Goal: Information Seeking & Learning: Learn about a topic

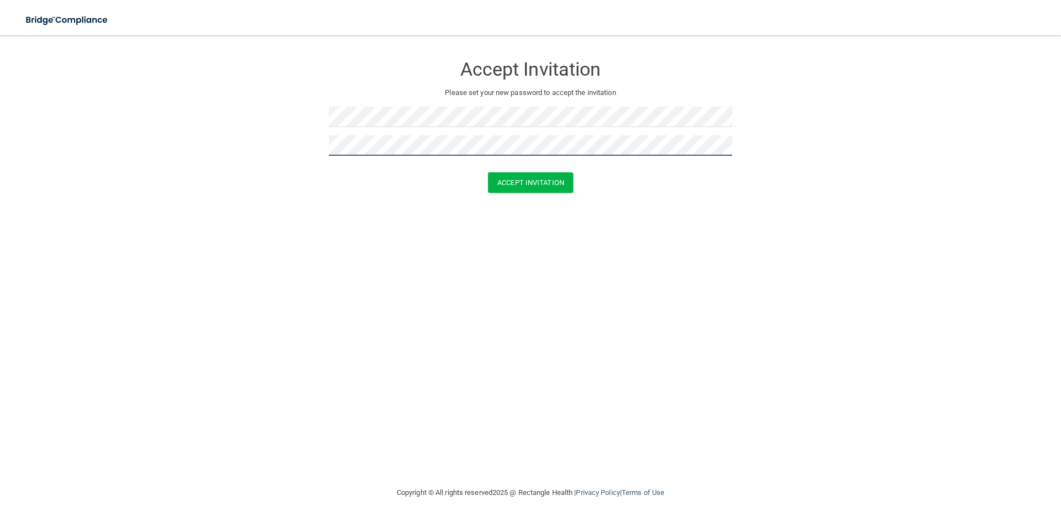
click at [488, 172] on button "Accept Invitation" at bounding box center [530, 182] width 85 height 20
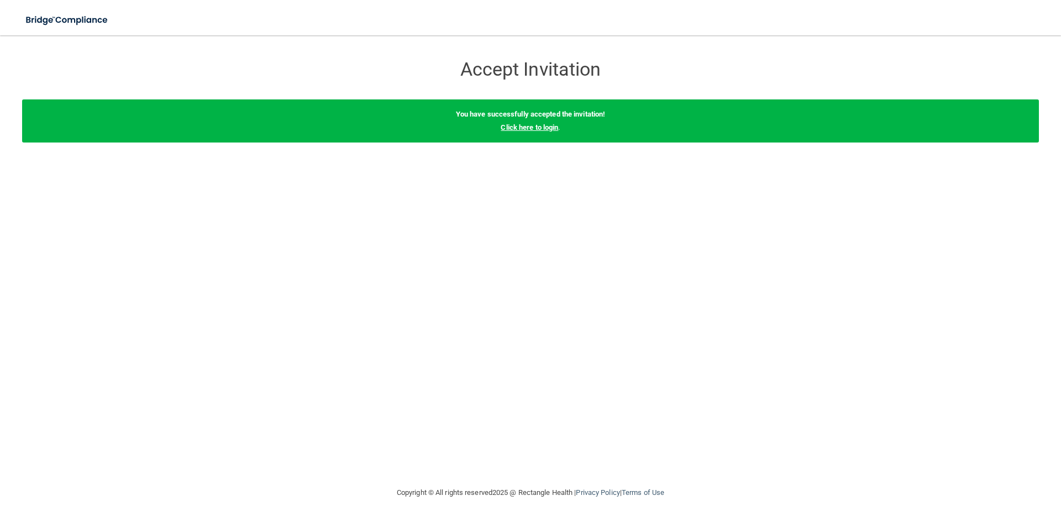
click at [528, 128] on link "Click here to login" at bounding box center [529, 127] width 57 height 8
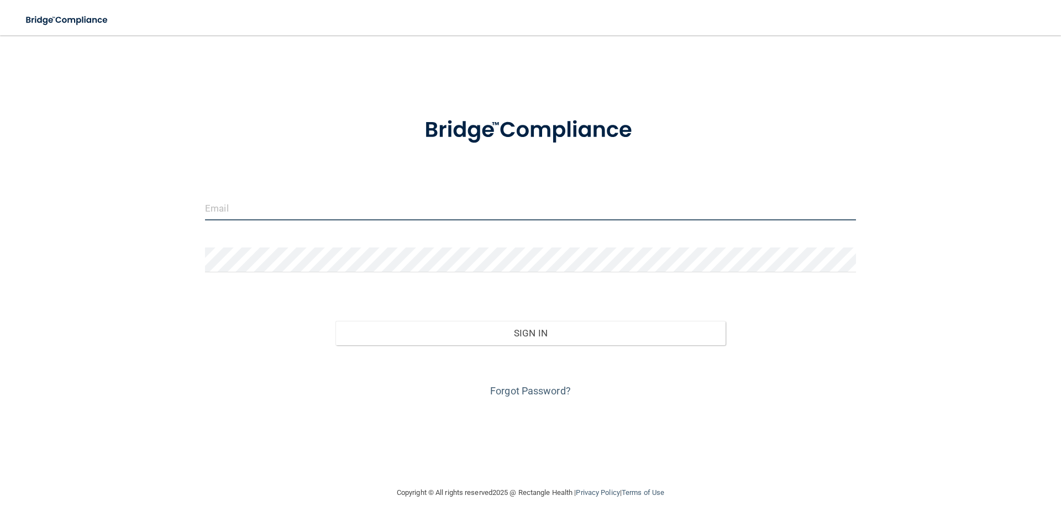
click at [403, 216] on input "email" at bounding box center [530, 208] width 651 height 25
type input "[EMAIL_ADDRESS][DOMAIN_NAME]"
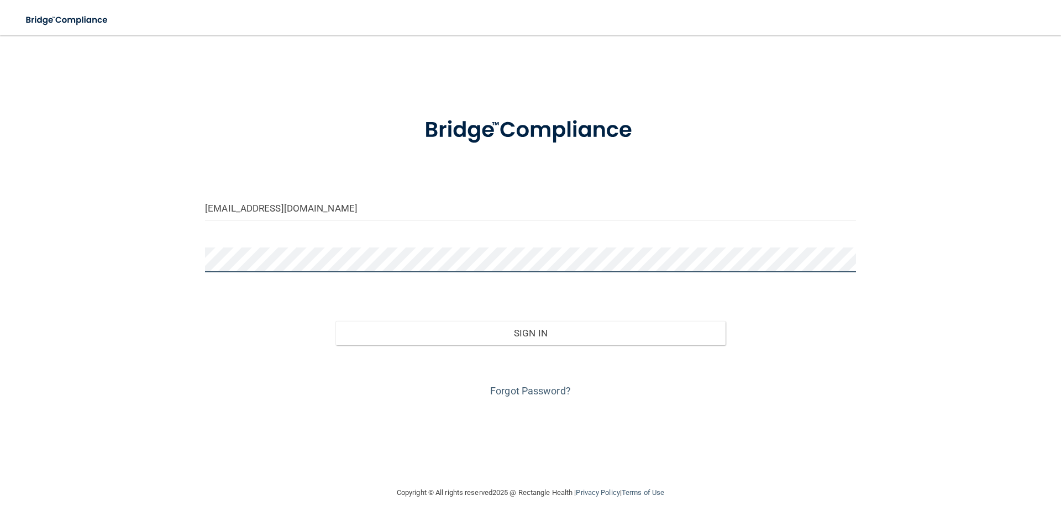
click at [335, 321] on button "Sign In" at bounding box center [530, 333] width 391 height 24
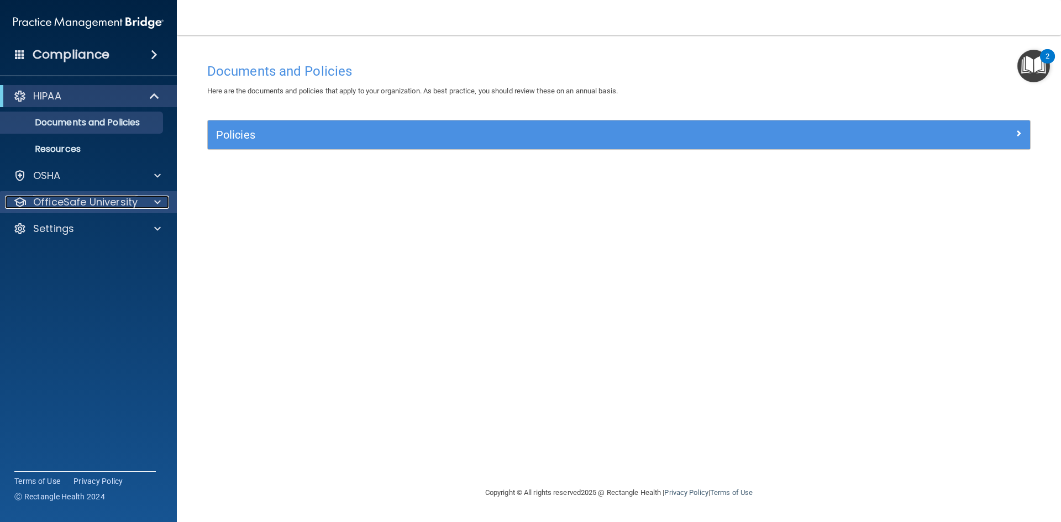
click at [152, 206] on div at bounding box center [156, 202] width 28 height 13
click at [155, 200] on span at bounding box center [157, 202] width 7 height 13
click at [86, 56] on h4 "Compliance" at bounding box center [71, 54] width 77 height 15
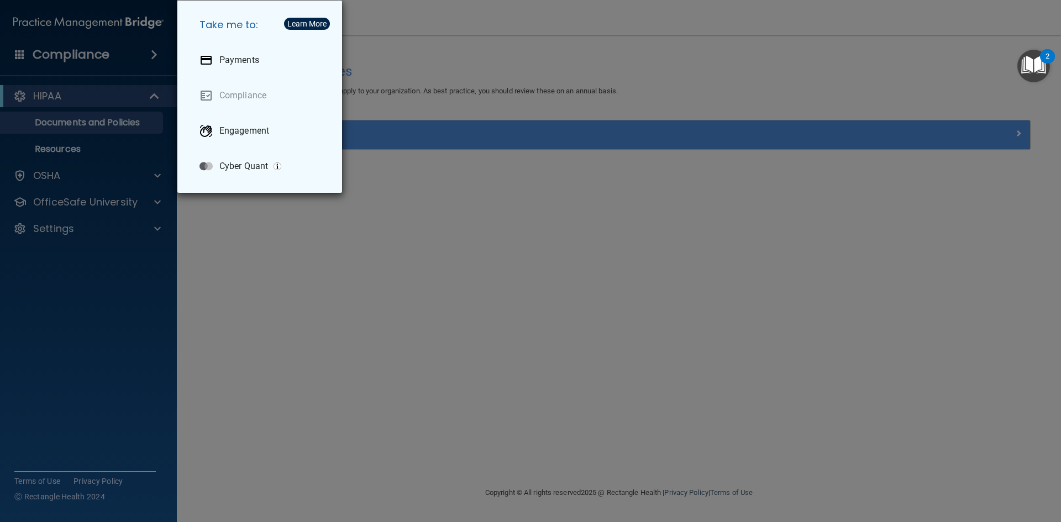
click at [459, 182] on div "Take me to: Payments Compliance Engagement Cyber Quant" at bounding box center [530, 261] width 1061 height 522
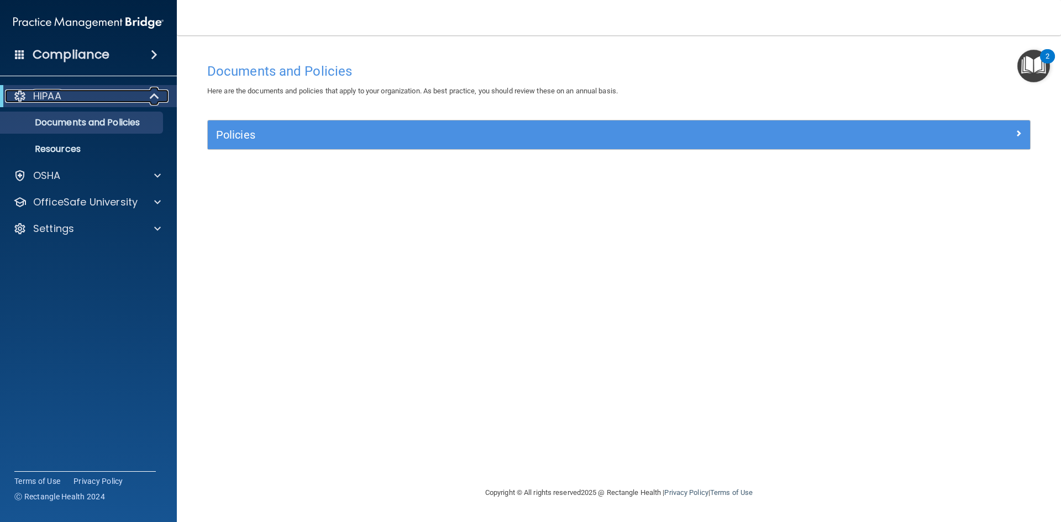
click at [77, 91] on div "HIPAA" at bounding box center [73, 95] width 136 height 13
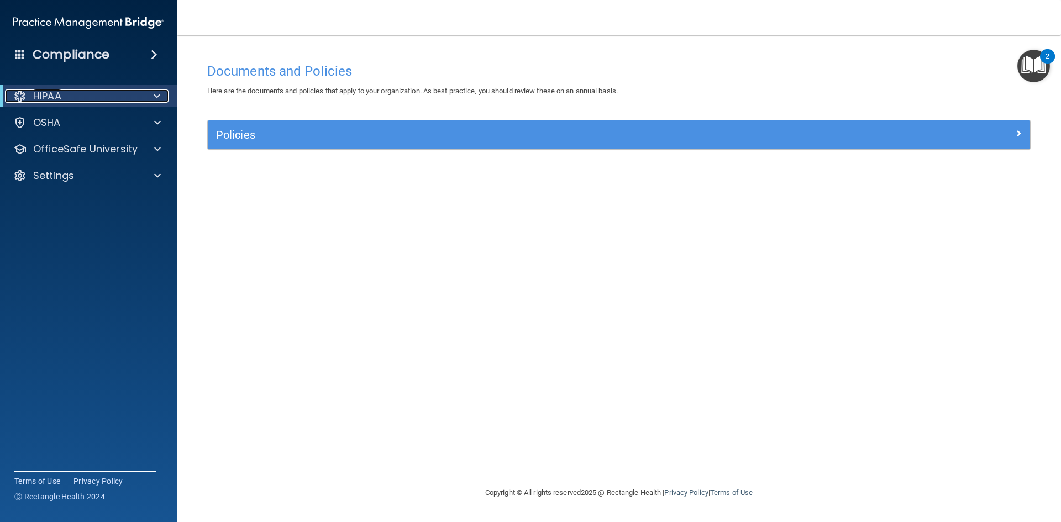
click at [76, 94] on div "HIPAA" at bounding box center [73, 95] width 136 height 13
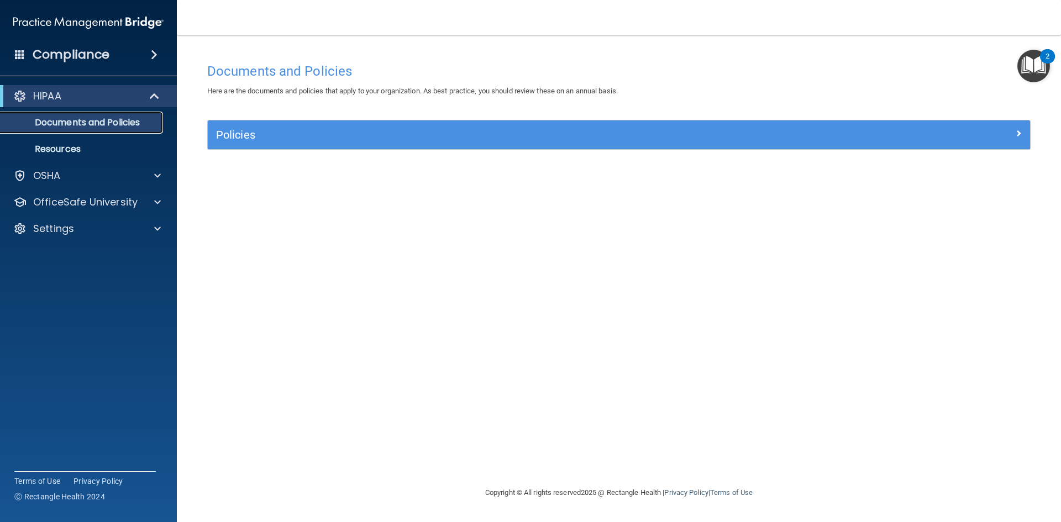
click at [72, 123] on p "Documents and Policies" at bounding box center [82, 122] width 151 height 11
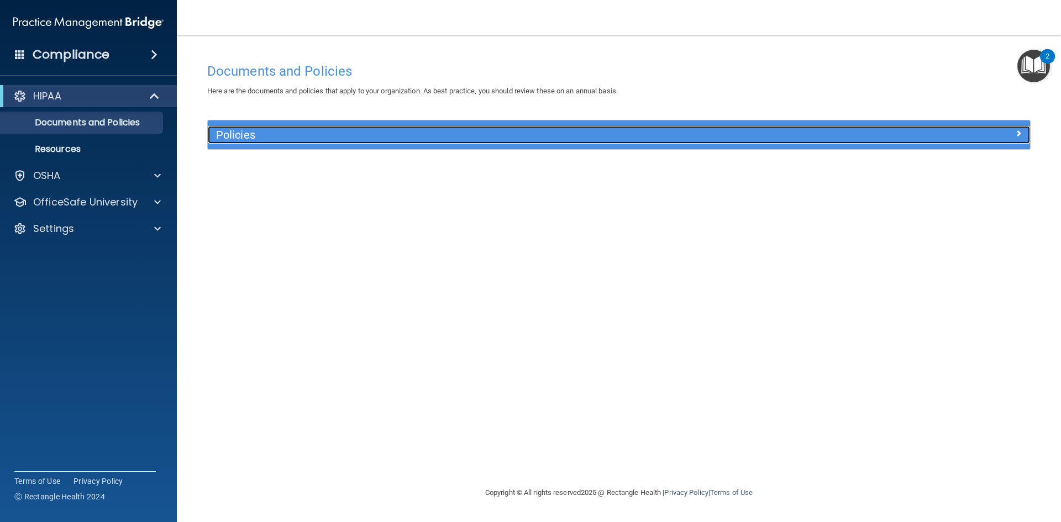
click at [945, 131] on div at bounding box center [927, 132] width 206 height 13
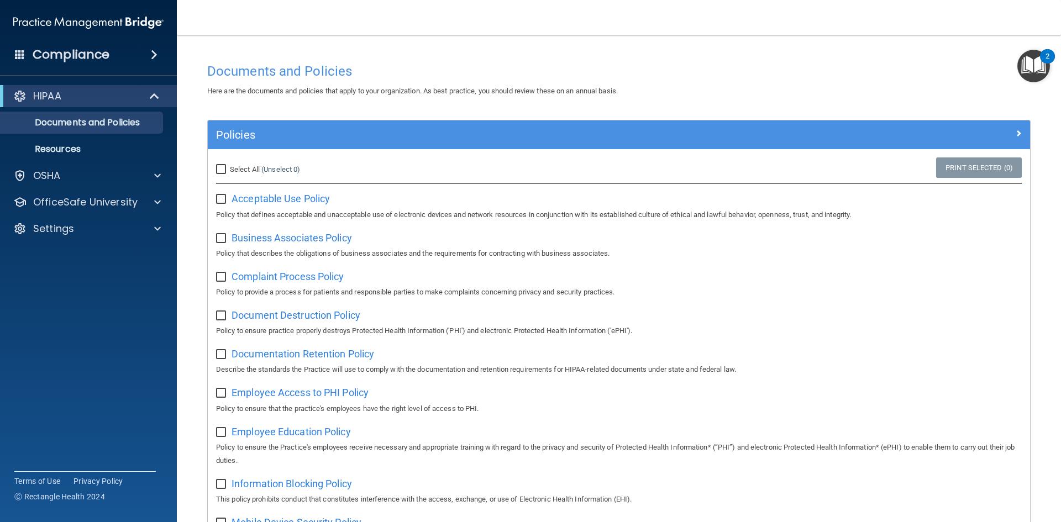
click at [215, 167] on div "Select All (Unselect 0) Unselect All" at bounding box center [345, 169] width 274 height 24
click at [220, 168] on input "Select All (Unselect 0) Unselect All" at bounding box center [222, 169] width 13 height 9
checkbox input "true"
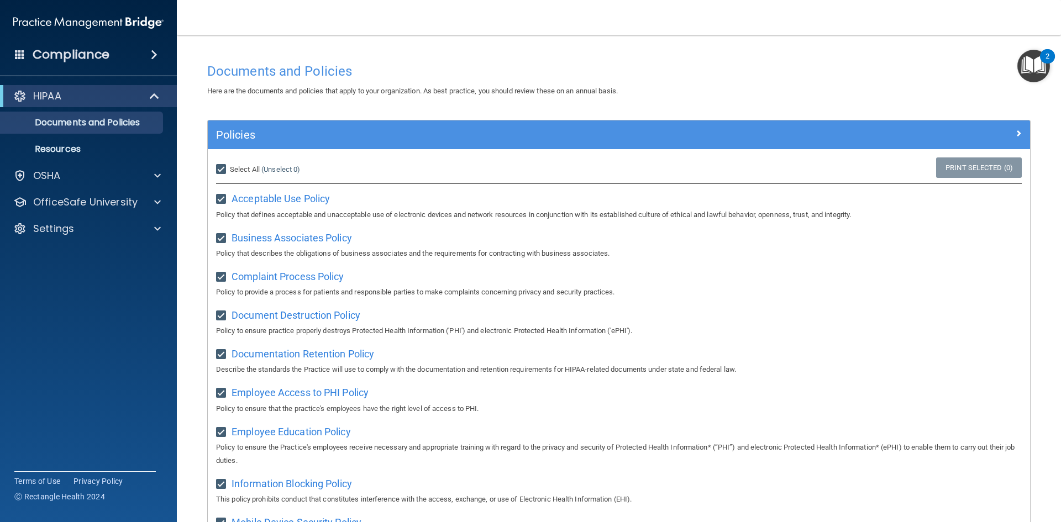
checkbox input "true"
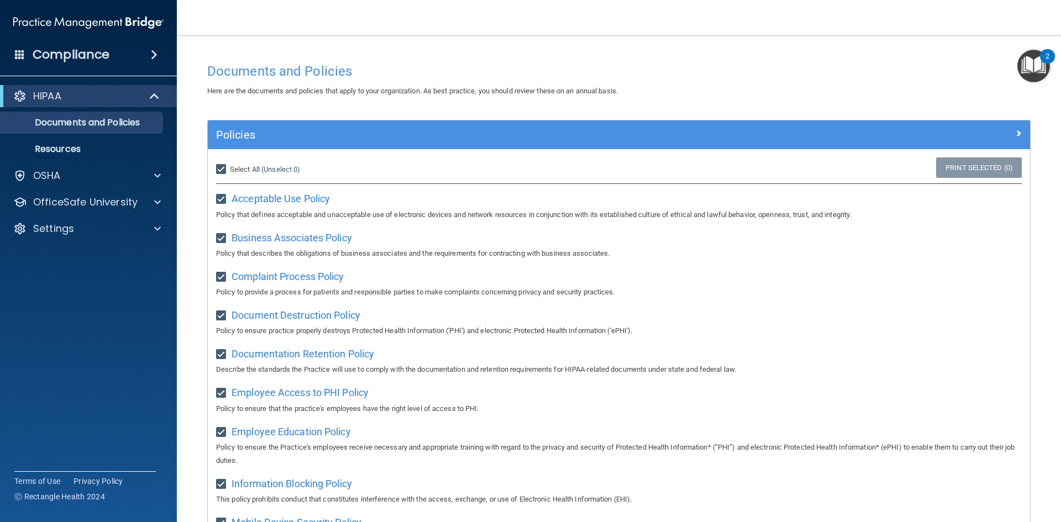
checkbox input "true"
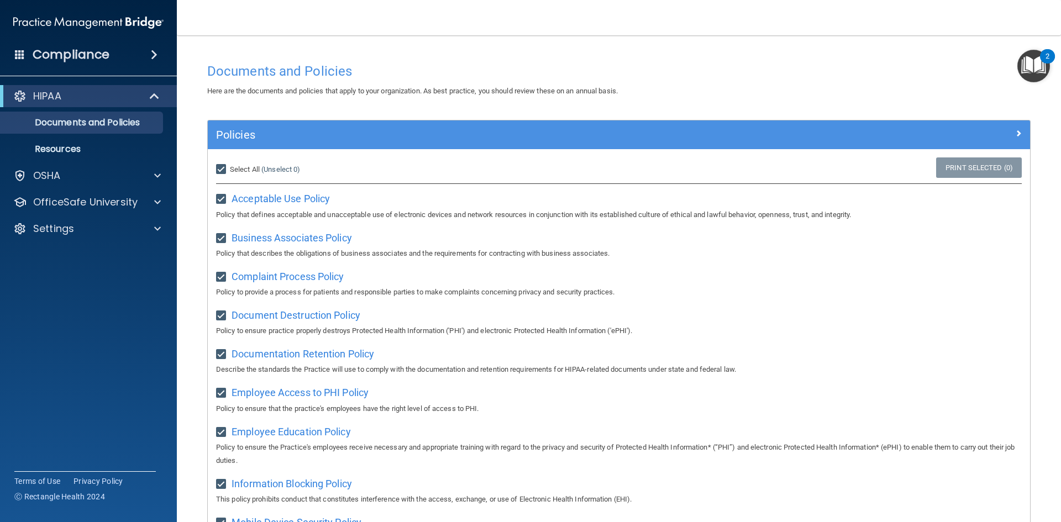
checkbox input "true"
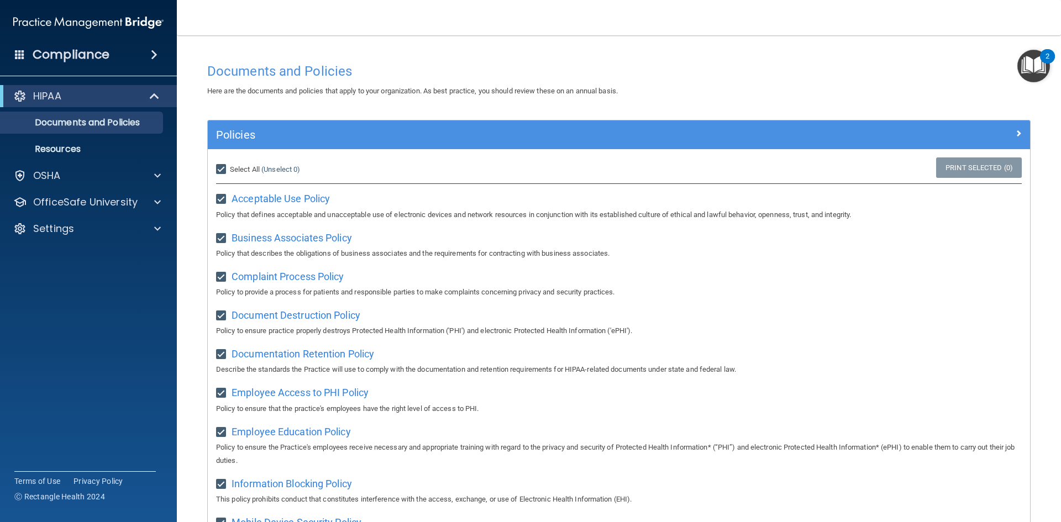
checkbox input "true"
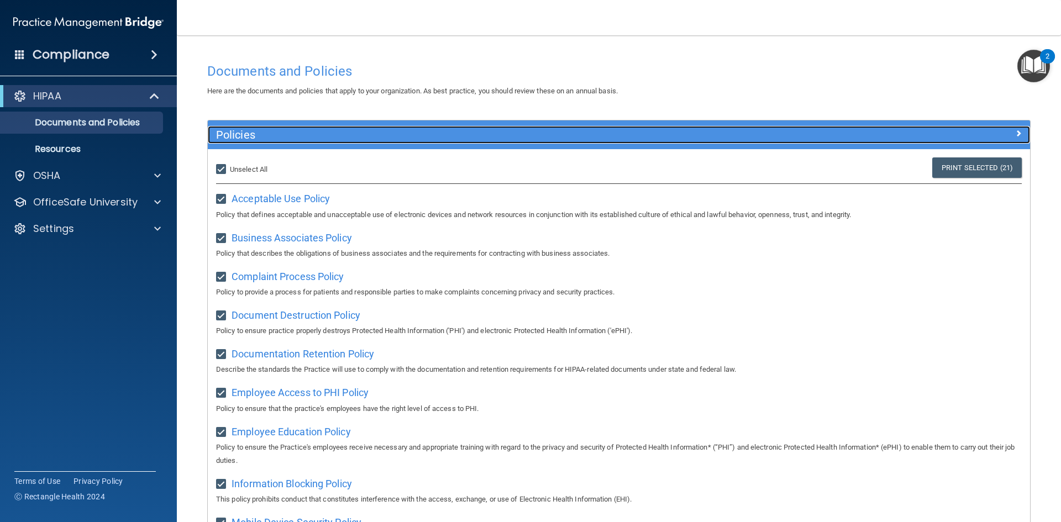
click at [318, 138] on h5 "Policies" at bounding box center [516, 135] width 600 height 12
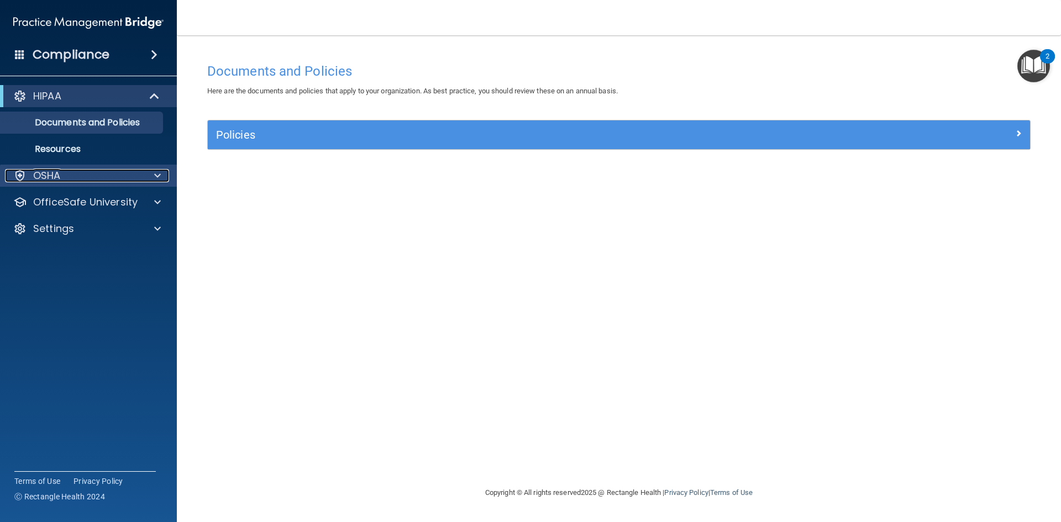
click at [98, 175] on div "OSHA" at bounding box center [73, 175] width 137 height 13
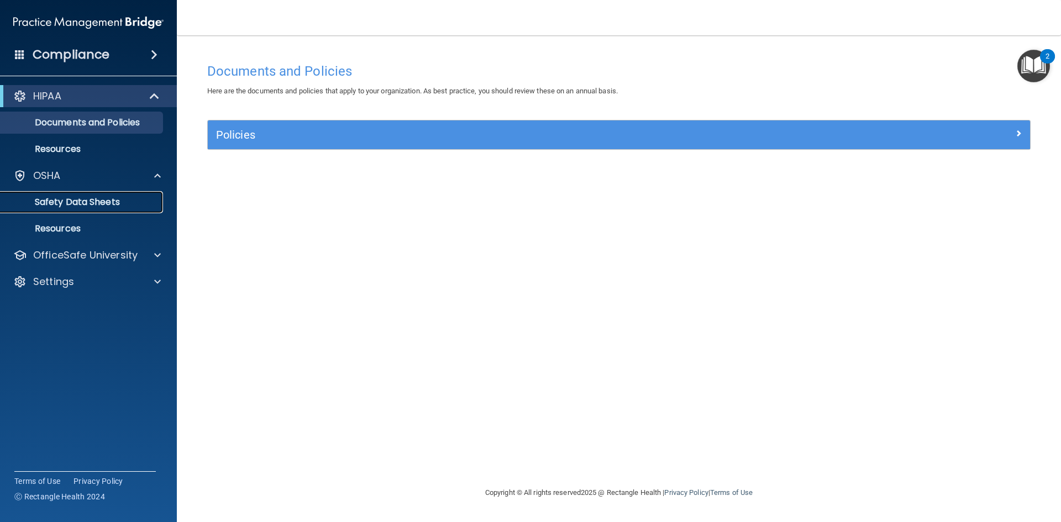
click at [94, 201] on p "Safety Data Sheets" at bounding box center [82, 202] width 151 height 11
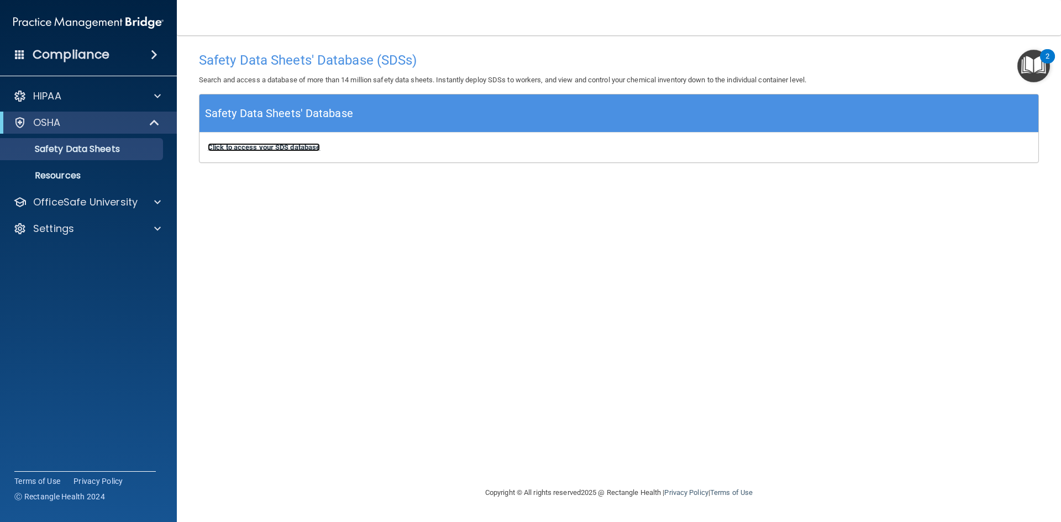
click at [292, 146] on b "Click to access your SDS database" at bounding box center [264, 147] width 112 height 8
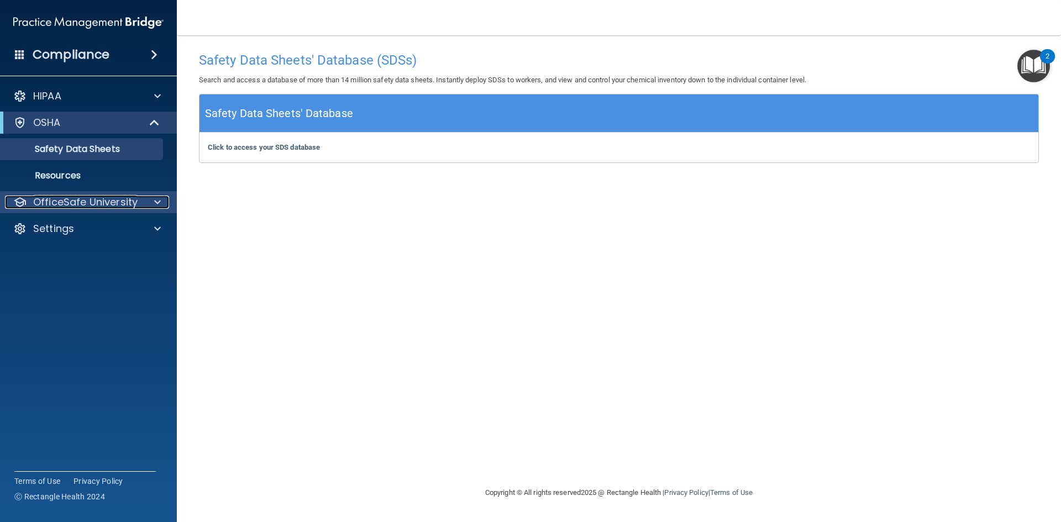
click at [73, 204] on p "OfficeSafe University" at bounding box center [85, 202] width 104 height 13
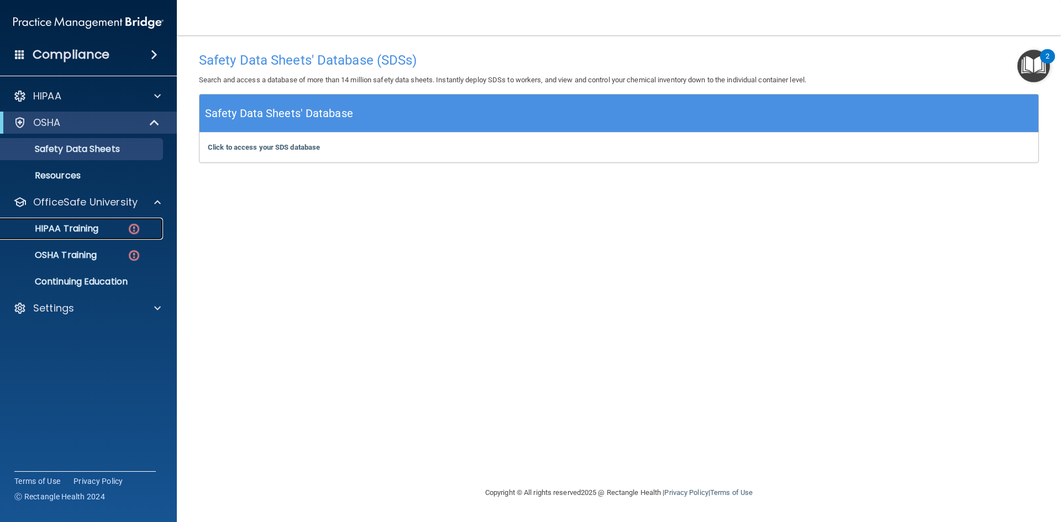
click at [82, 231] on p "HIPAA Training" at bounding box center [52, 228] width 91 height 11
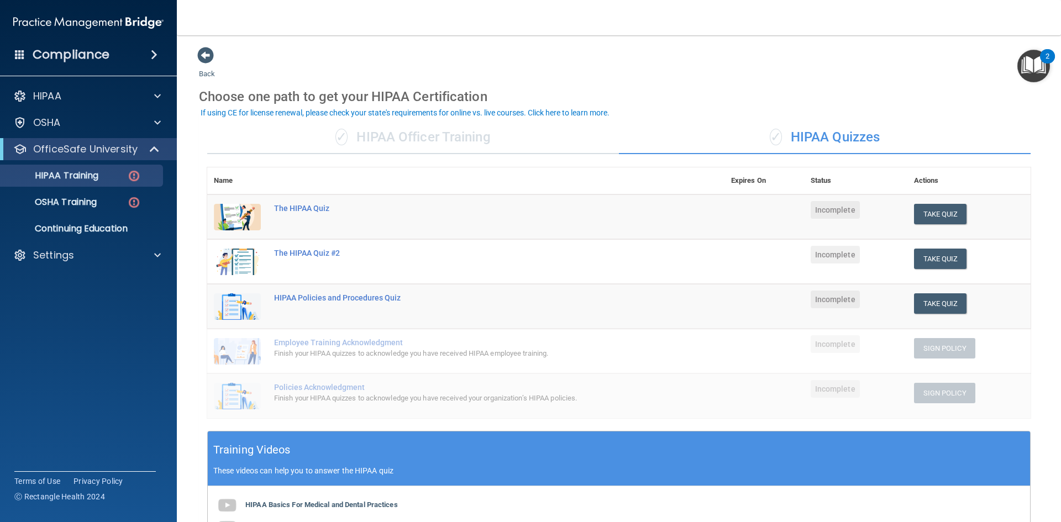
click at [392, 143] on div "✓ HIPAA Officer Training" at bounding box center [413, 137] width 412 height 33
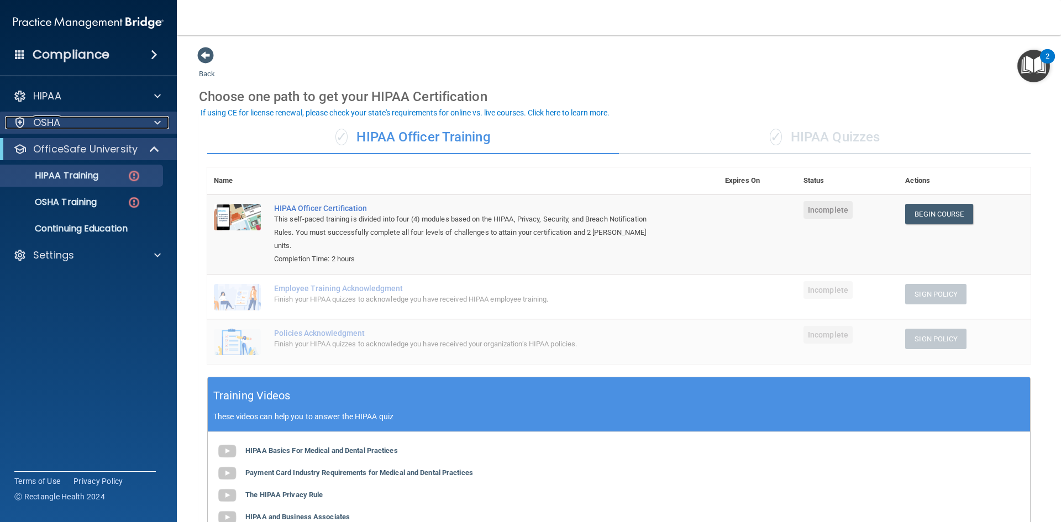
click at [134, 120] on div "OSHA" at bounding box center [73, 122] width 137 height 13
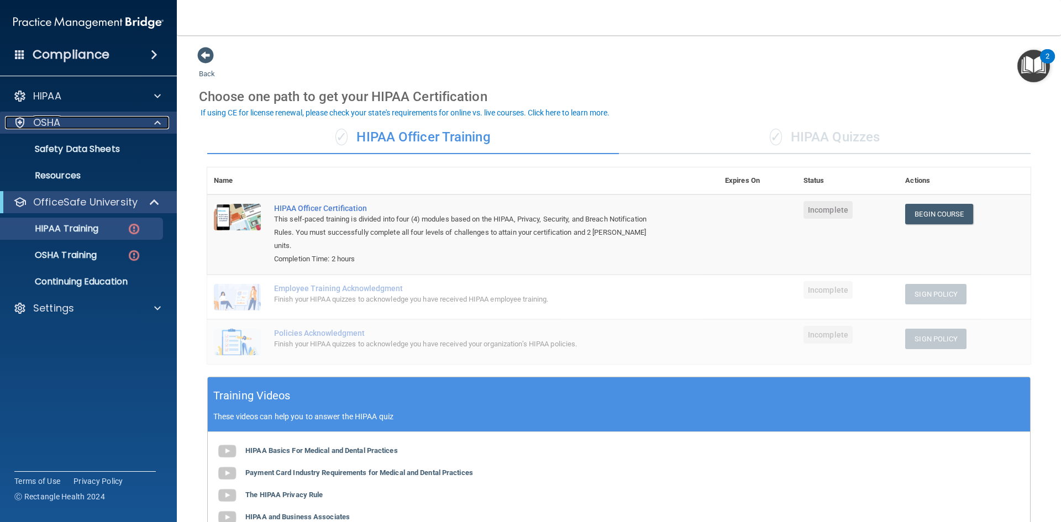
click at [108, 121] on div "OSHA" at bounding box center [73, 122] width 137 height 13
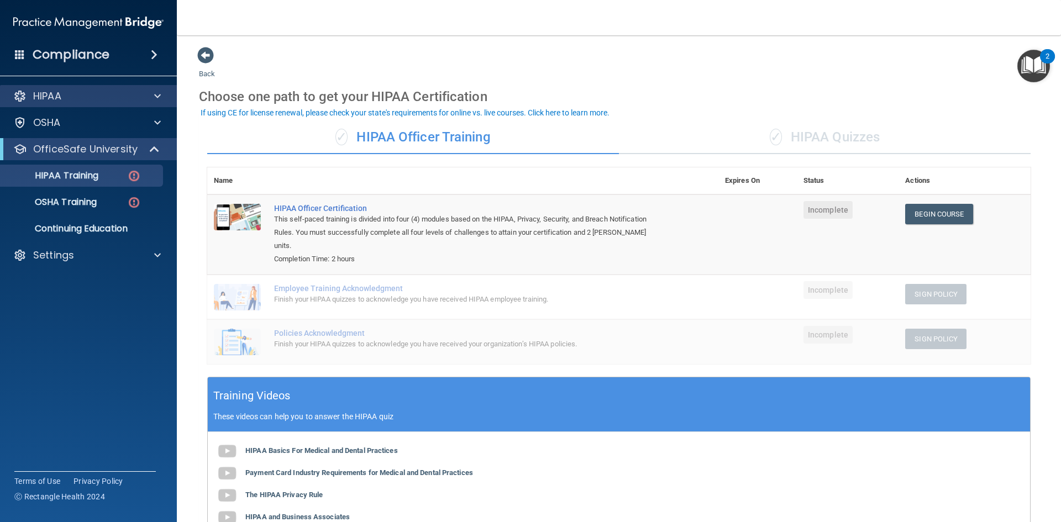
click at [86, 106] on div "HIPAA" at bounding box center [88, 96] width 177 height 22
click at [81, 97] on div "HIPAA" at bounding box center [73, 95] width 137 height 13
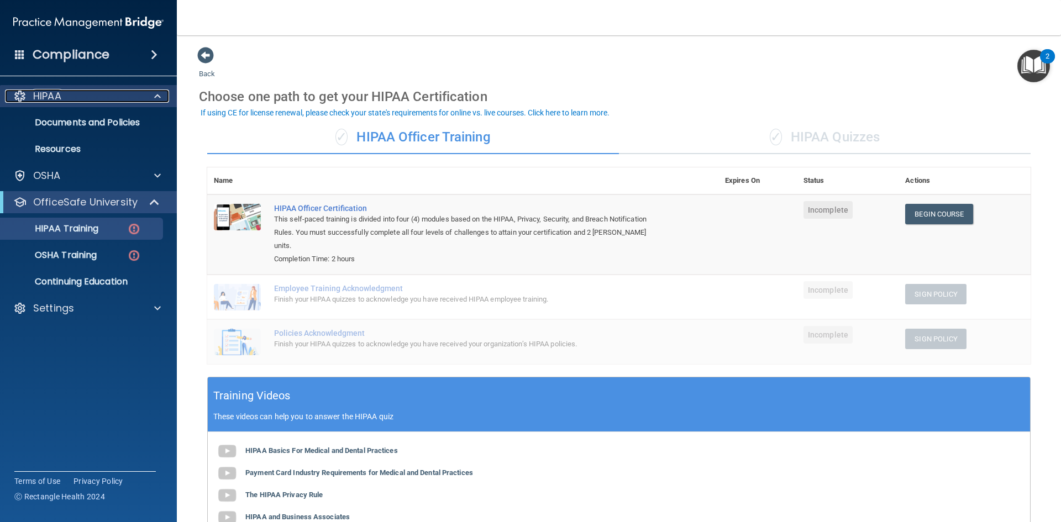
click at [81, 97] on div "HIPAA" at bounding box center [73, 95] width 137 height 13
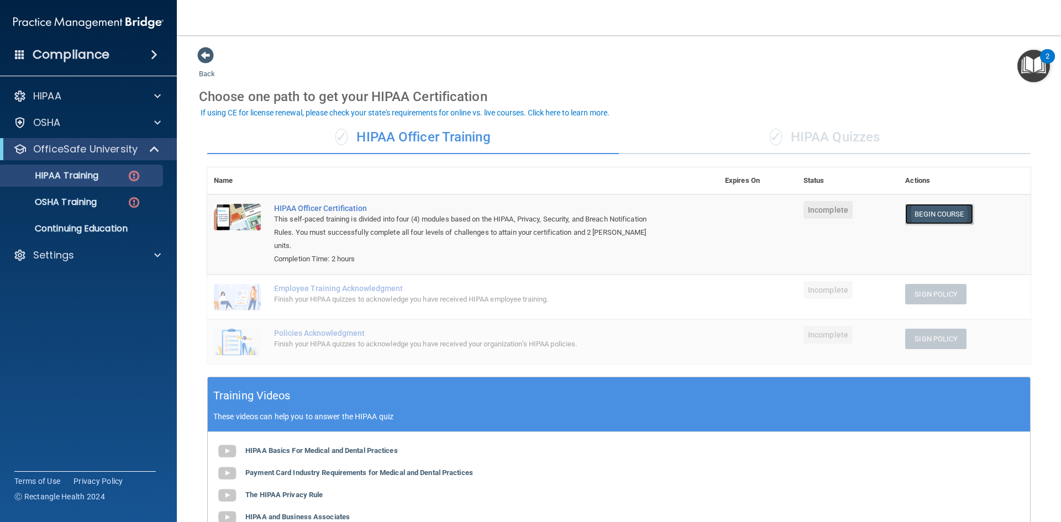
click at [915, 209] on link "Begin Course" at bounding box center [938, 214] width 67 height 20
